Goal: Task Accomplishment & Management: Manage account settings

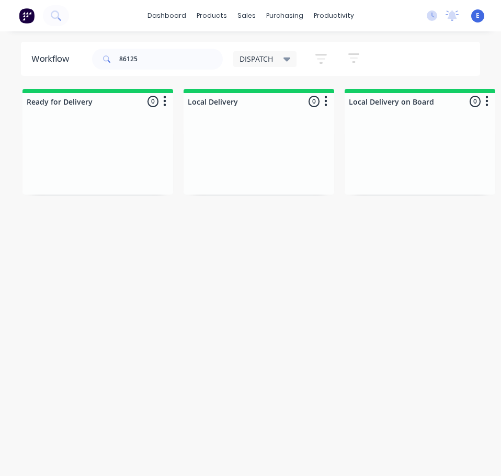
click at [148, 58] on input "86125" at bounding box center [171, 59] width 104 height 21
type input "86019"
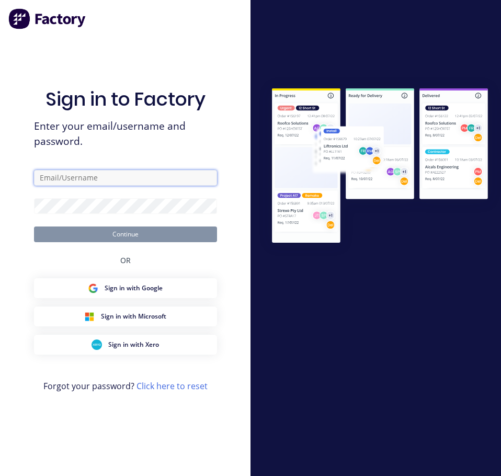
click at [119, 181] on input "text" at bounding box center [125, 178] width 183 height 16
type input "[EMAIL_ADDRESS][DOMAIN_NAME]"
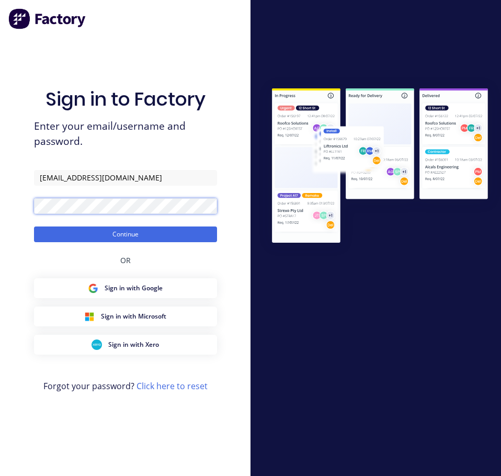
click at [34, 226] on button "Continue" at bounding box center [125, 234] width 183 height 16
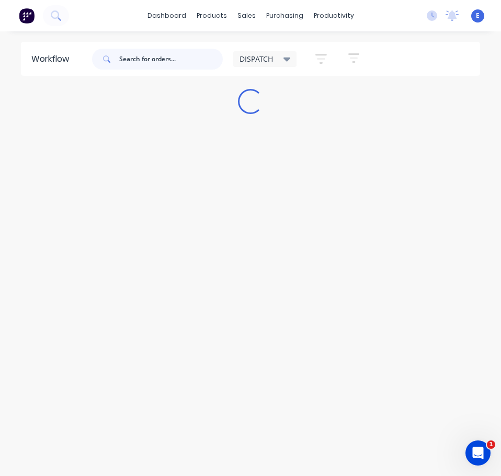
click at [131, 61] on input "text" at bounding box center [171, 59] width 104 height 21
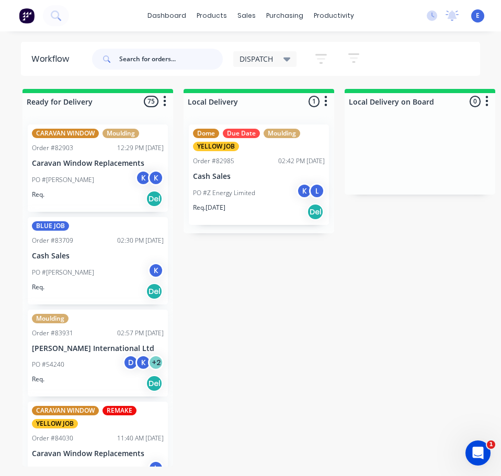
click at [134, 55] on input "text" at bounding box center [171, 59] width 104 height 21
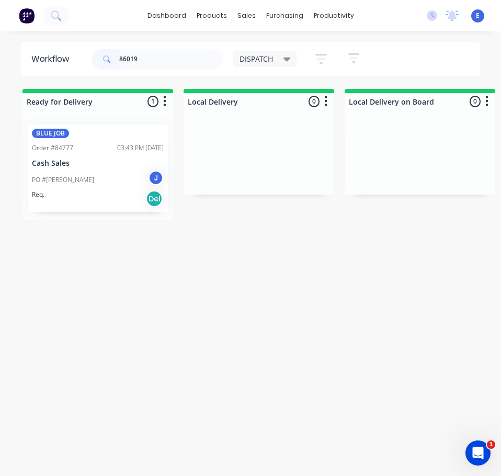
click at [79, 186] on div "PO #[PERSON_NAME] J" at bounding box center [98, 180] width 132 height 20
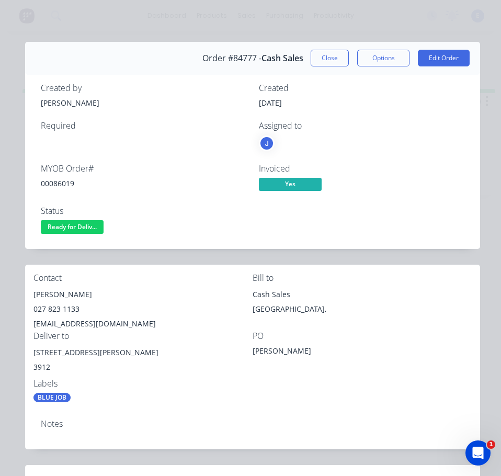
drag, startPoint x: 50, startPoint y: 178, endPoint x: 52, endPoint y: 185, distance: 7.1
click at [50, 179] on div "00086019" at bounding box center [143, 183] width 205 height 11
click at [52, 184] on div "00086019" at bounding box center [143, 183] width 205 height 11
copy div "00086019"
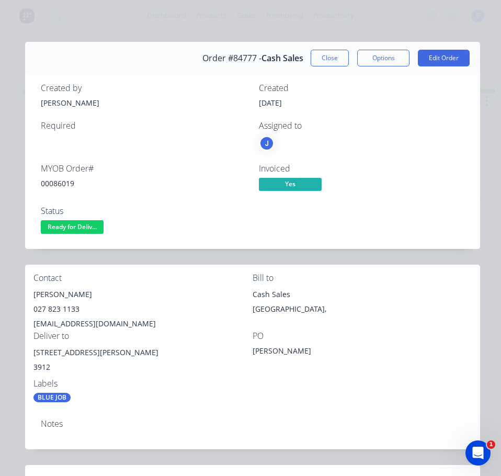
click at [56, 295] on div "[PERSON_NAME]" at bounding box center [142, 294] width 219 height 15
click at [55, 295] on div "[PERSON_NAME]" at bounding box center [142, 294] width 219 height 15
copy div "[PERSON_NAME]"
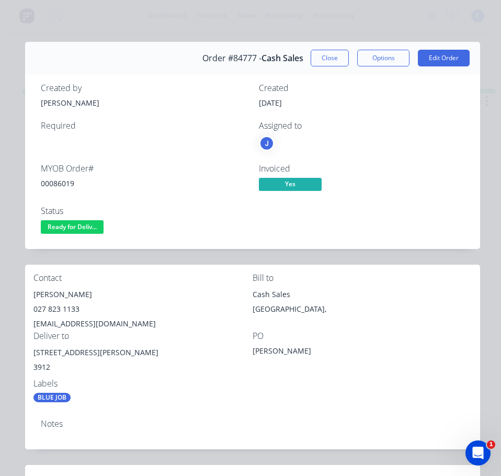
click at [45, 307] on div "027 823 1133" at bounding box center [142, 309] width 219 height 15
drag, startPoint x: 45, startPoint y: 307, endPoint x: 50, endPoint y: 314, distance: 8.0
copy div "027 823 1133"
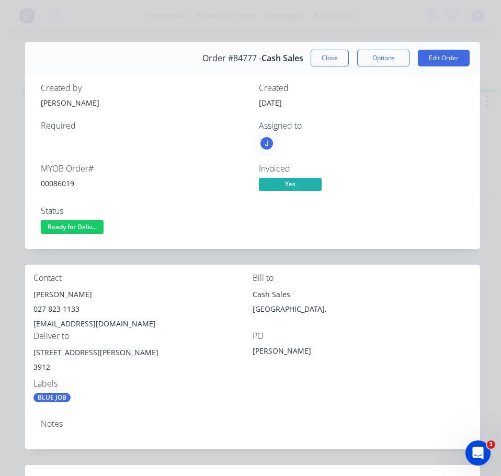
click at [122, 325] on div "[EMAIL_ADDRESS][DOMAIN_NAME]" at bounding box center [142, 323] width 219 height 15
click at [121, 324] on div "[EMAIL_ADDRESS][DOMAIN_NAME]" at bounding box center [142, 323] width 219 height 15
copy div "[EMAIL_ADDRESS][DOMAIN_NAME]"
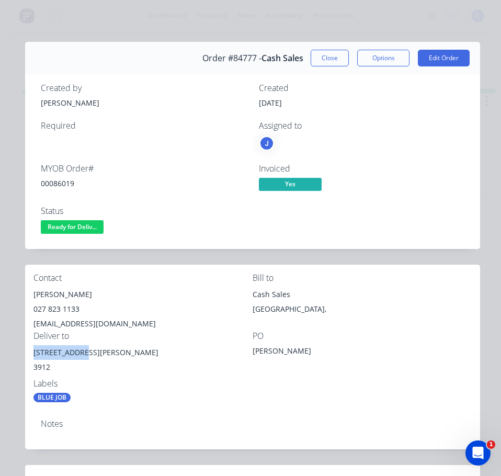
drag, startPoint x: 76, startPoint y: 352, endPoint x: 29, endPoint y: 359, distance: 47.0
click at [29, 359] on div "Contact [PERSON_NAME] 027 823 1133 [EMAIL_ADDRESS][DOMAIN_NAME] Bill to Cash Sa…" at bounding box center [252, 338] width 455 height 146
copy div "[STREET_ADDRESS][PERSON_NAME]"
click at [56, 355] on div "[STREET_ADDRESS][PERSON_NAME]" at bounding box center [142, 352] width 219 height 15
click at [60, 183] on div "00086019" at bounding box center [143, 183] width 205 height 11
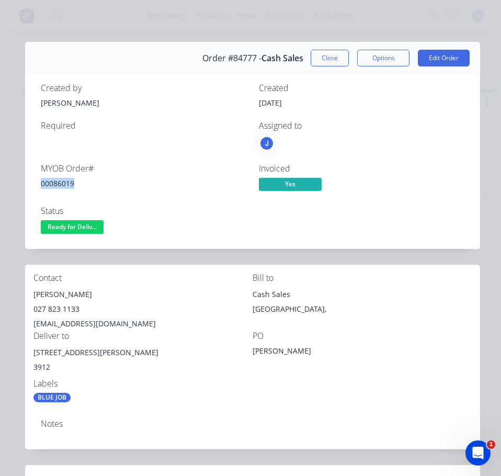
click at [60, 183] on div "00086019" at bounding box center [143, 183] width 205 height 11
copy div "00086019"
click at [63, 297] on div "[PERSON_NAME]" at bounding box center [142, 294] width 219 height 15
click at [63, 296] on div "[PERSON_NAME]" at bounding box center [142, 294] width 219 height 15
click at [63, 297] on div "[PERSON_NAME]" at bounding box center [142, 294] width 219 height 15
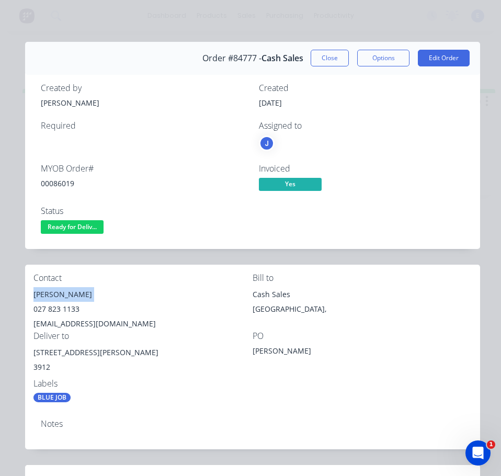
copy div "[PERSON_NAME]"
click at [57, 307] on div "027 823 1133" at bounding box center [142, 309] width 219 height 15
click at [58, 307] on div "027 823 1133" at bounding box center [142, 309] width 219 height 15
copy div "027 823 1133"
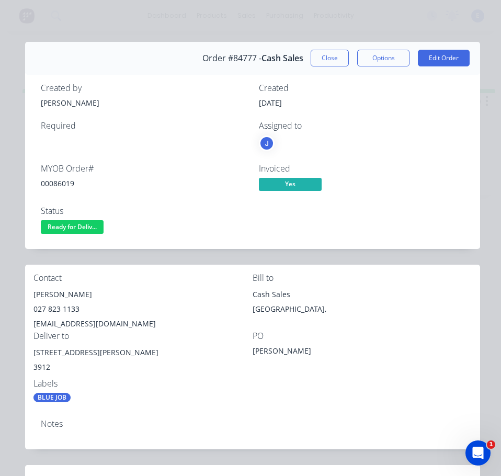
click at [111, 322] on div "[EMAIL_ADDRESS][DOMAIN_NAME]" at bounding box center [142, 323] width 219 height 15
copy div "[EMAIL_ADDRESS][DOMAIN_NAME]"
drag, startPoint x: 75, startPoint y: 352, endPoint x: 33, endPoint y: 349, distance: 41.9
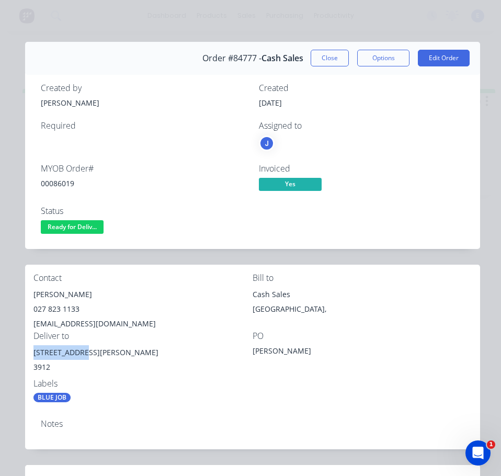
click at [33, 349] on div "[STREET_ADDRESS][PERSON_NAME]" at bounding box center [142, 352] width 219 height 15
copy div "[STREET_ADDRESS][PERSON_NAME]"
click at [280, 389] on div "Contact [PERSON_NAME] 027 823 1133 [EMAIL_ADDRESS][DOMAIN_NAME] Bill to Cash Sa…" at bounding box center [252, 338] width 455 height 146
click at [95, 230] on span "Ready for Deliv..." at bounding box center [72, 226] width 63 height 13
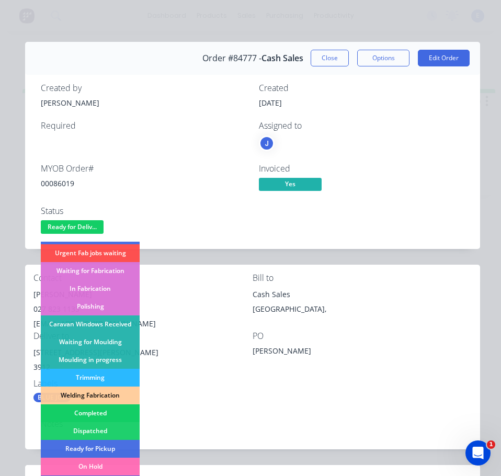
scroll to position [105, 0]
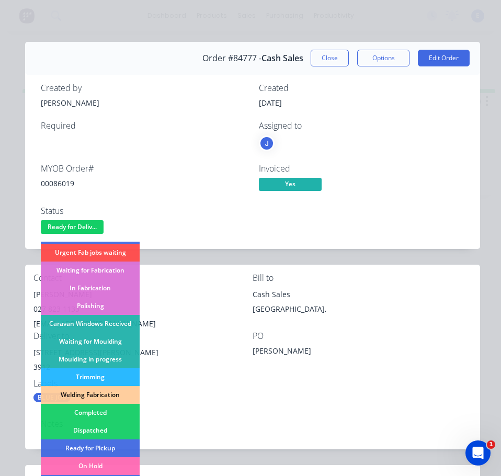
drag, startPoint x: 112, startPoint y: 428, endPoint x: 185, endPoint y: 310, distance: 138.7
click at [113, 428] on div "Dispatched" at bounding box center [90, 430] width 99 height 18
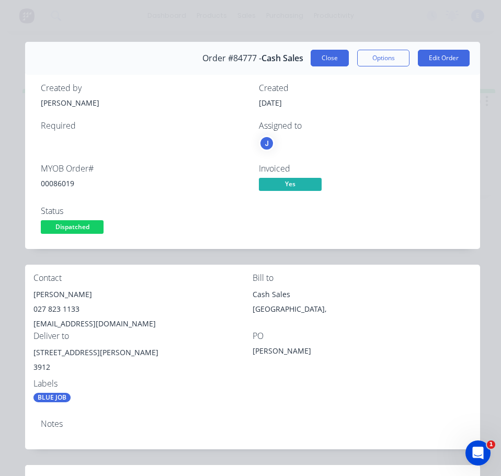
click at [319, 54] on button "Close" at bounding box center [330, 58] width 38 height 17
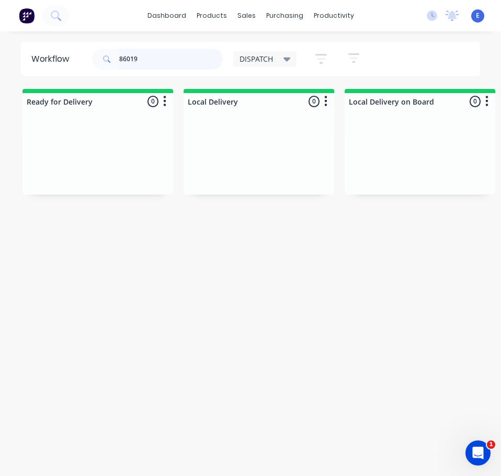
click at [148, 61] on input "86019" at bounding box center [171, 59] width 104 height 21
click at [146, 60] on input "86019" at bounding box center [171, 59] width 104 height 21
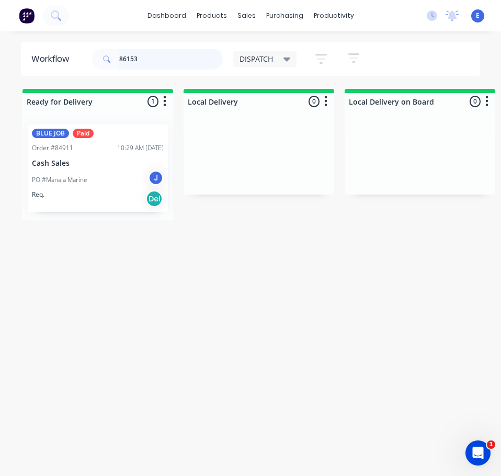
type input "86153"
click at [104, 187] on div "PO #Manaia Marine J" at bounding box center [98, 180] width 132 height 20
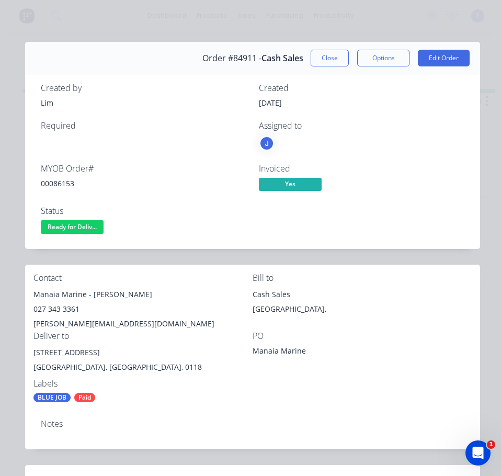
click at [55, 180] on div "00086153" at bounding box center [143, 183] width 205 height 11
drag, startPoint x: 86, startPoint y: 298, endPoint x: 33, endPoint y: 294, distance: 53.5
click at [32, 294] on div "Contact Manaia Marine - [PERSON_NAME] 027 343 3361 [PERSON_NAME][EMAIL_ADDRESS]…" at bounding box center [252, 338] width 455 height 146
drag, startPoint x: 91, startPoint y: 292, endPoint x: 135, endPoint y: 300, distance: 44.5
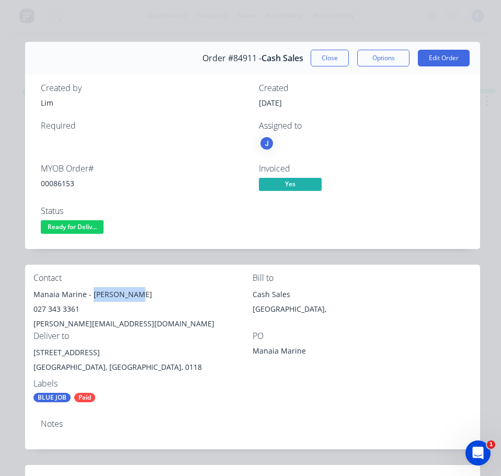
click at [135, 300] on div "Manaia Marine - [PERSON_NAME]" at bounding box center [142, 294] width 219 height 15
click at [71, 304] on div "027 343 3361" at bounding box center [142, 309] width 219 height 15
click at [90, 319] on div "[PERSON_NAME][EMAIL_ADDRESS][DOMAIN_NAME]" at bounding box center [142, 323] width 219 height 15
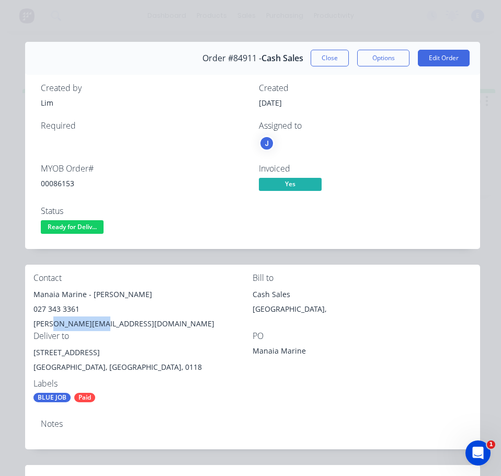
click at [90, 319] on div "[PERSON_NAME][EMAIL_ADDRESS][DOMAIN_NAME]" at bounding box center [142, 323] width 219 height 15
drag, startPoint x: 118, startPoint y: 355, endPoint x: 40, endPoint y: 355, distance: 77.9
click at [35, 359] on div "[STREET_ADDRESS]" at bounding box center [142, 352] width 219 height 15
drag, startPoint x: 153, startPoint y: 407, endPoint x: 166, endPoint y: 414, distance: 14.7
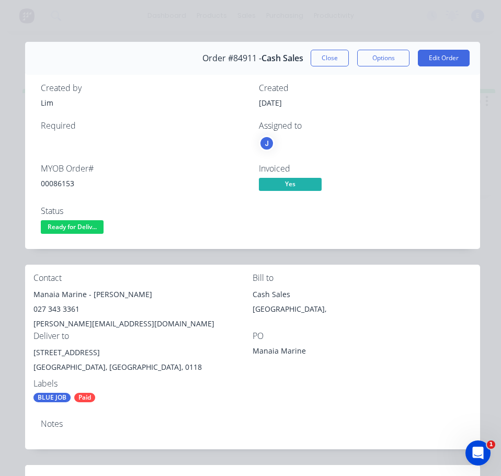
click at [156, 409] on div "Contact Manaia Marine - [PERSON_NAME] 027 343 3361 [PERSON_NAME][EMAIL_ADDRESS]…" at bounding box center [252, 338] width 455 height 146
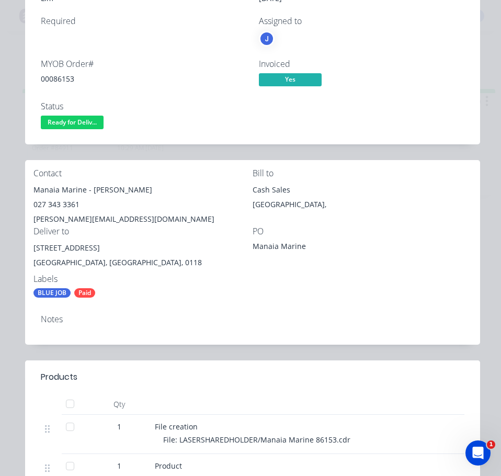
scroll to position [0, 0]
